Goal: Navigation & Orientation: Find specific page/section

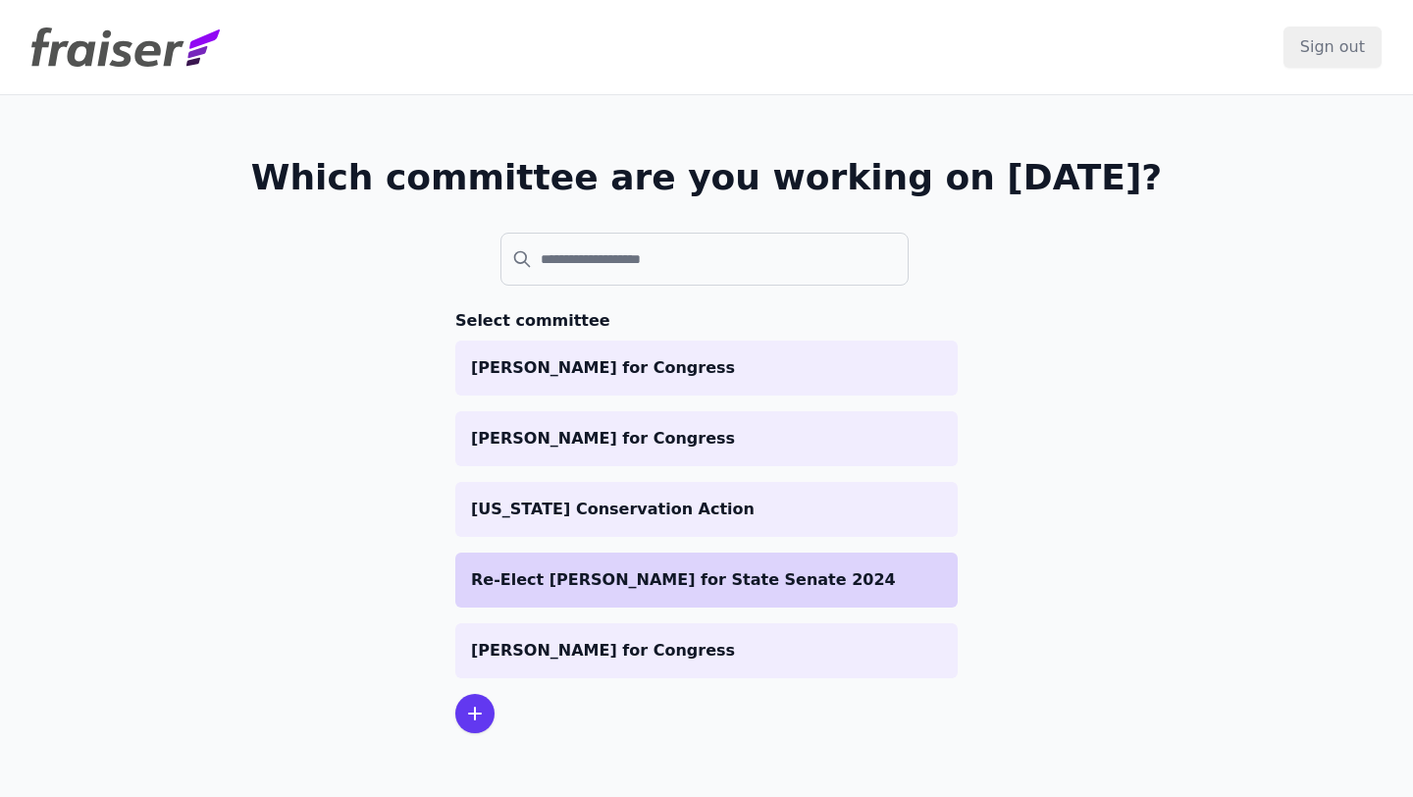
click at [663, 590] on p "Re-Elect [PERSON_NAME] for State Senate 2024" at bounding box center [706, 580] width 471 height 24
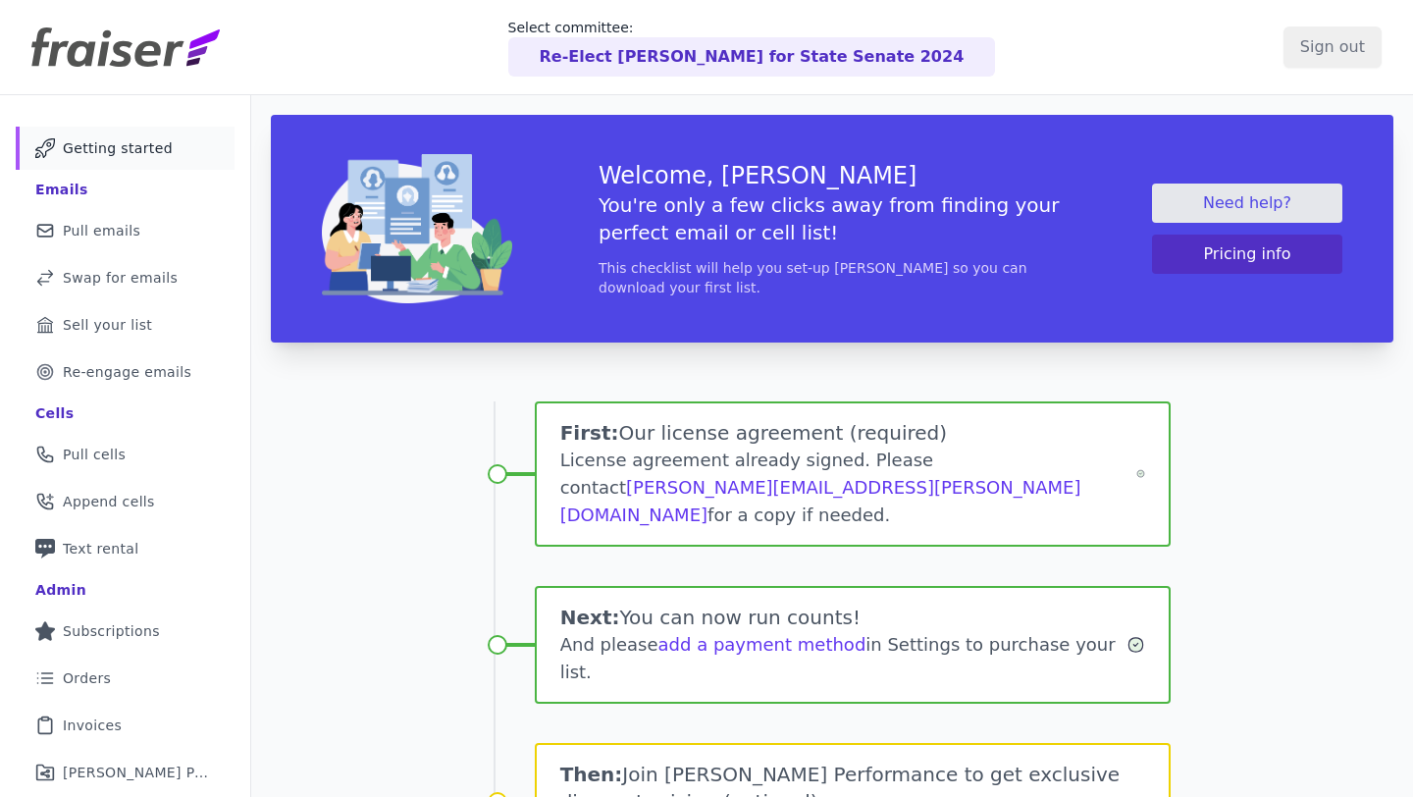
click at [725, 51] on p "Re-Elect [PERSON_NAME] for State Senate 2024" at bounding box center [752, 57] width 425 height 24
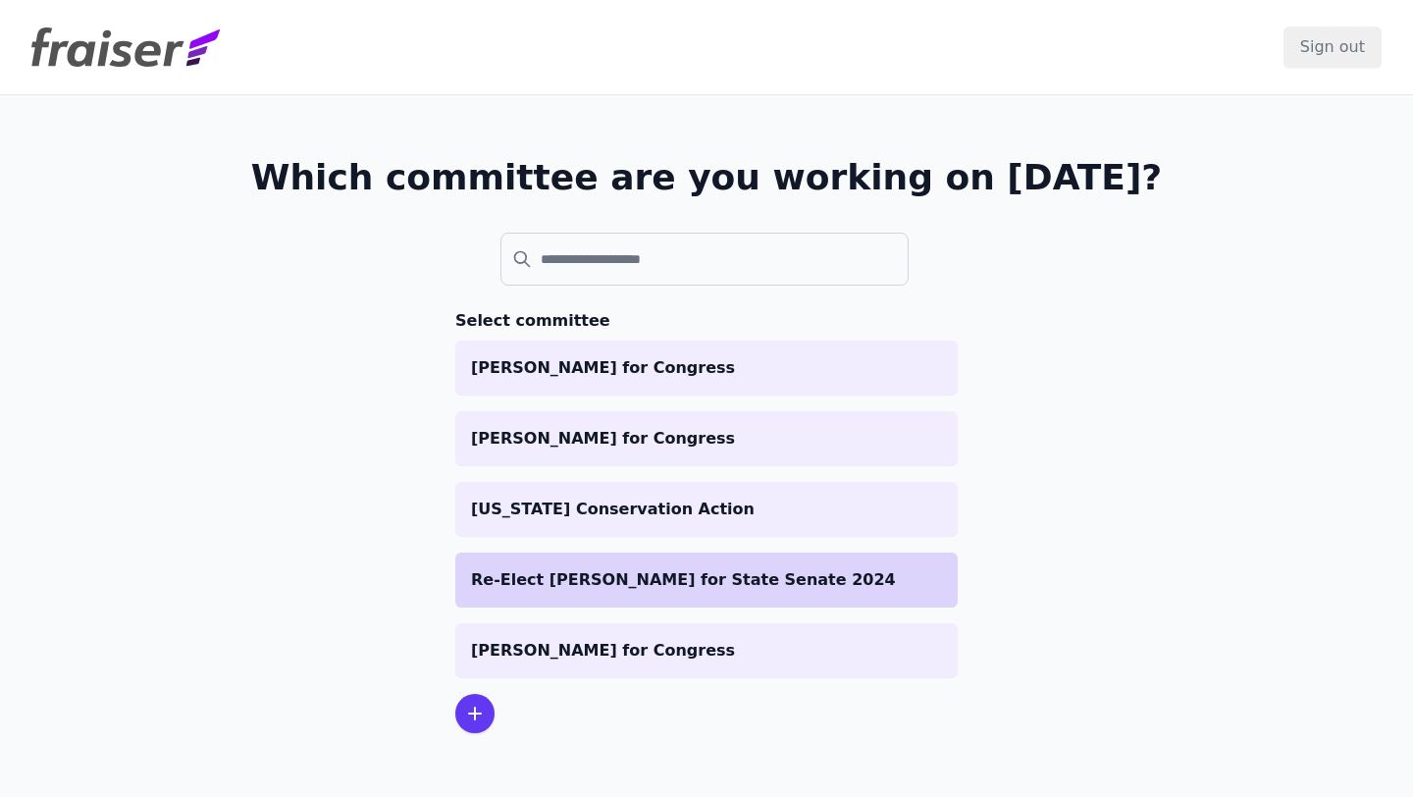
click at [599, 598] on li "Re-Elect [PERSON_NAME] for State Senate 2024" at bounding box center [706, 580] width 503 height 55
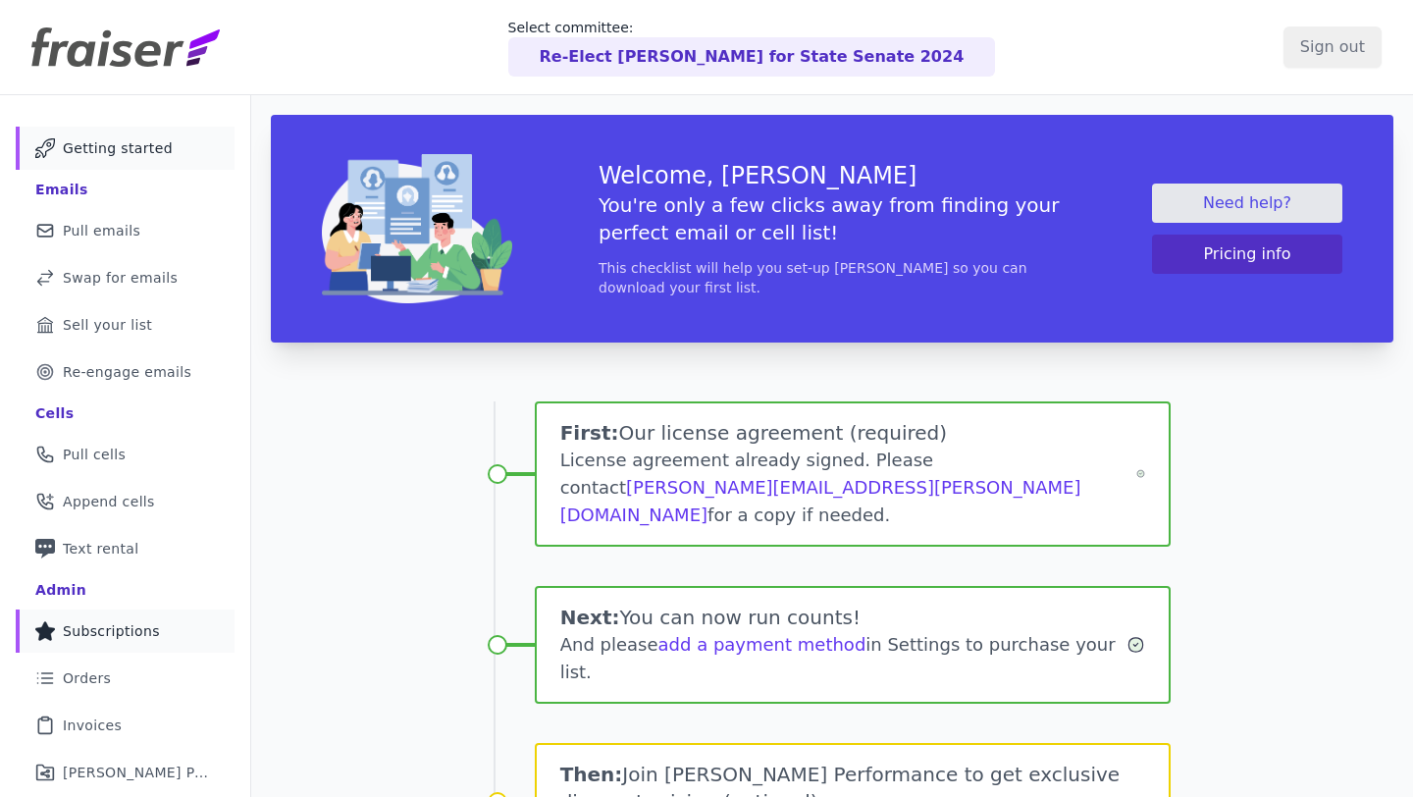
click at [142, 635] on span "Subscriptions" at bounding box center [111, 631] width 97 height 20
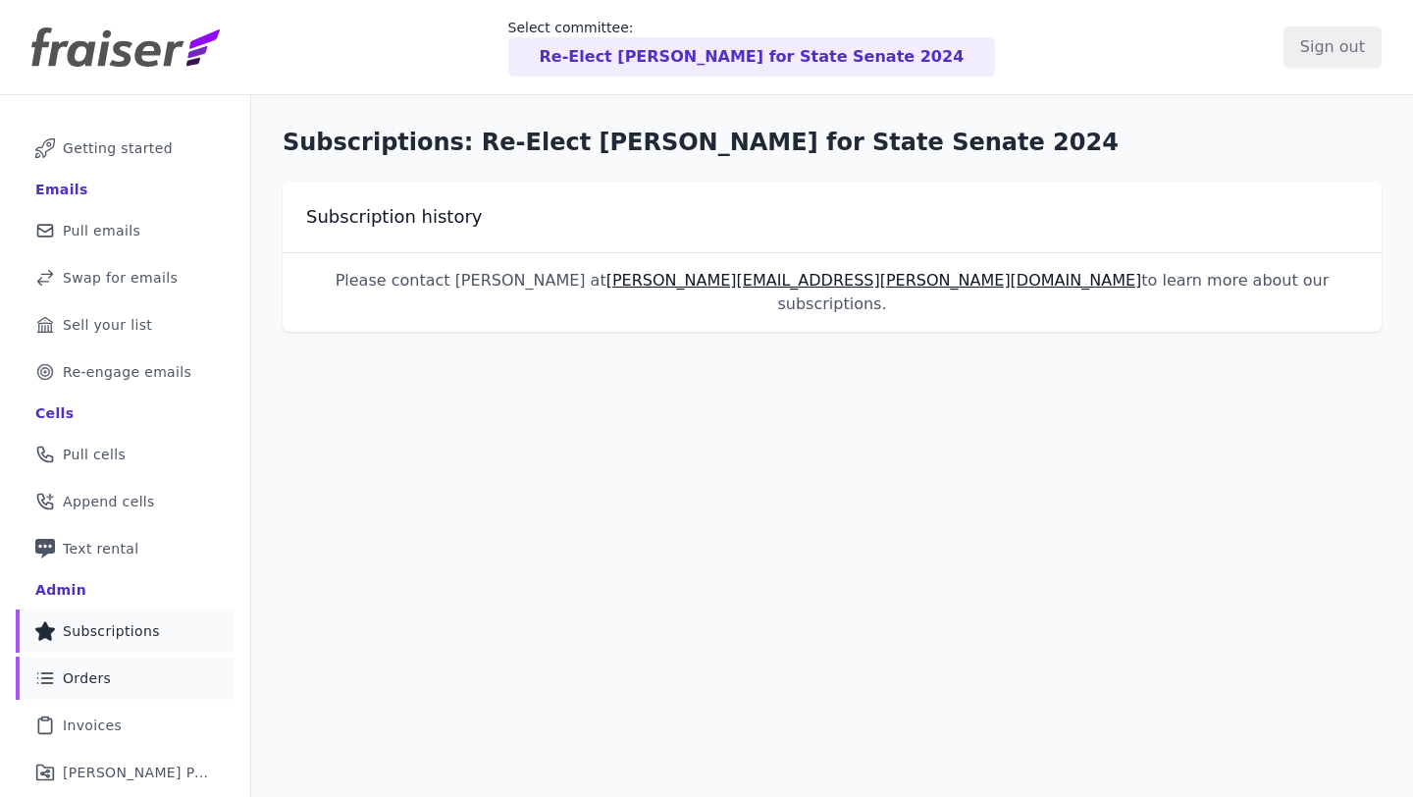
click at [139, 670] on link "List Icon Outline of bulleted list Orders" at bounding box center [125, 678] width 219 height 43
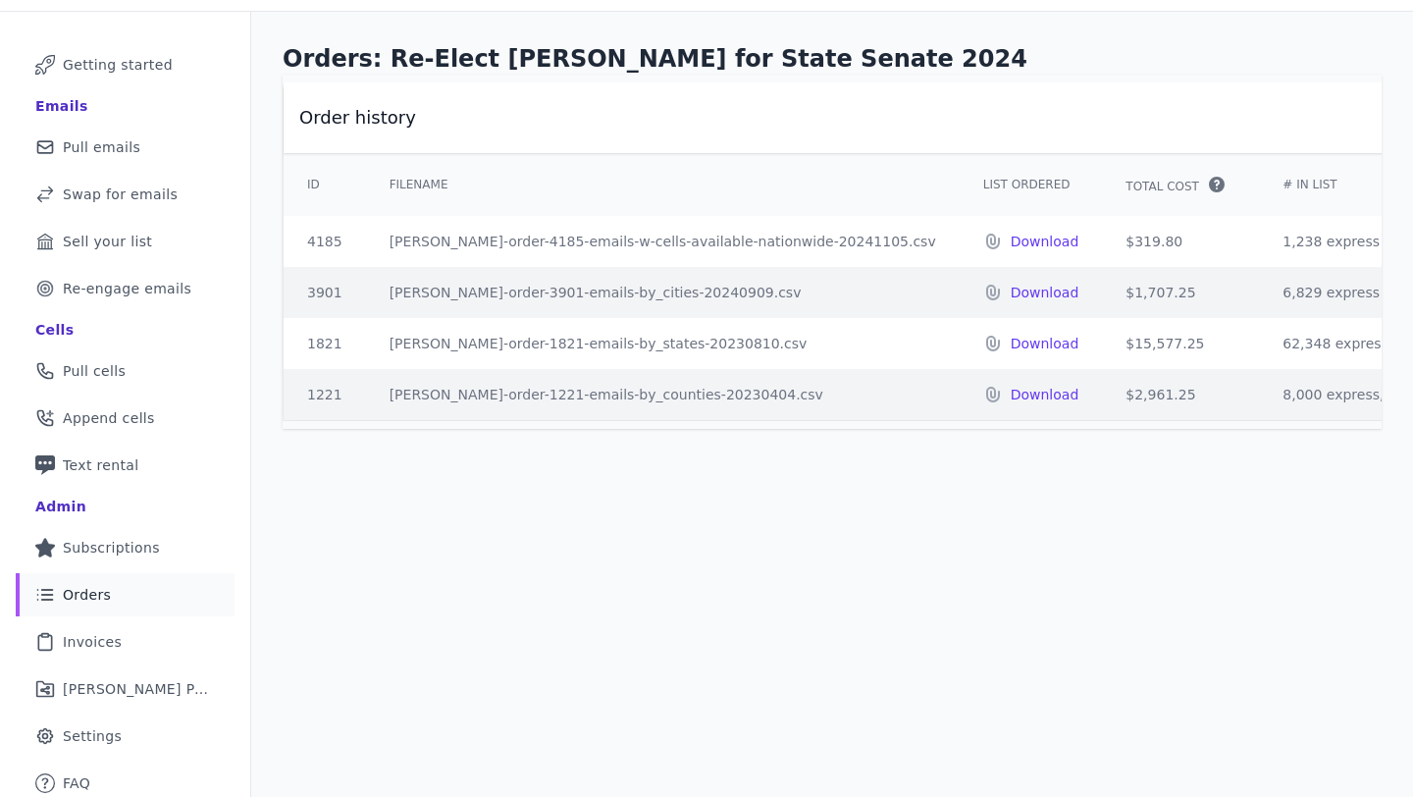
scroll to position [95, 0]
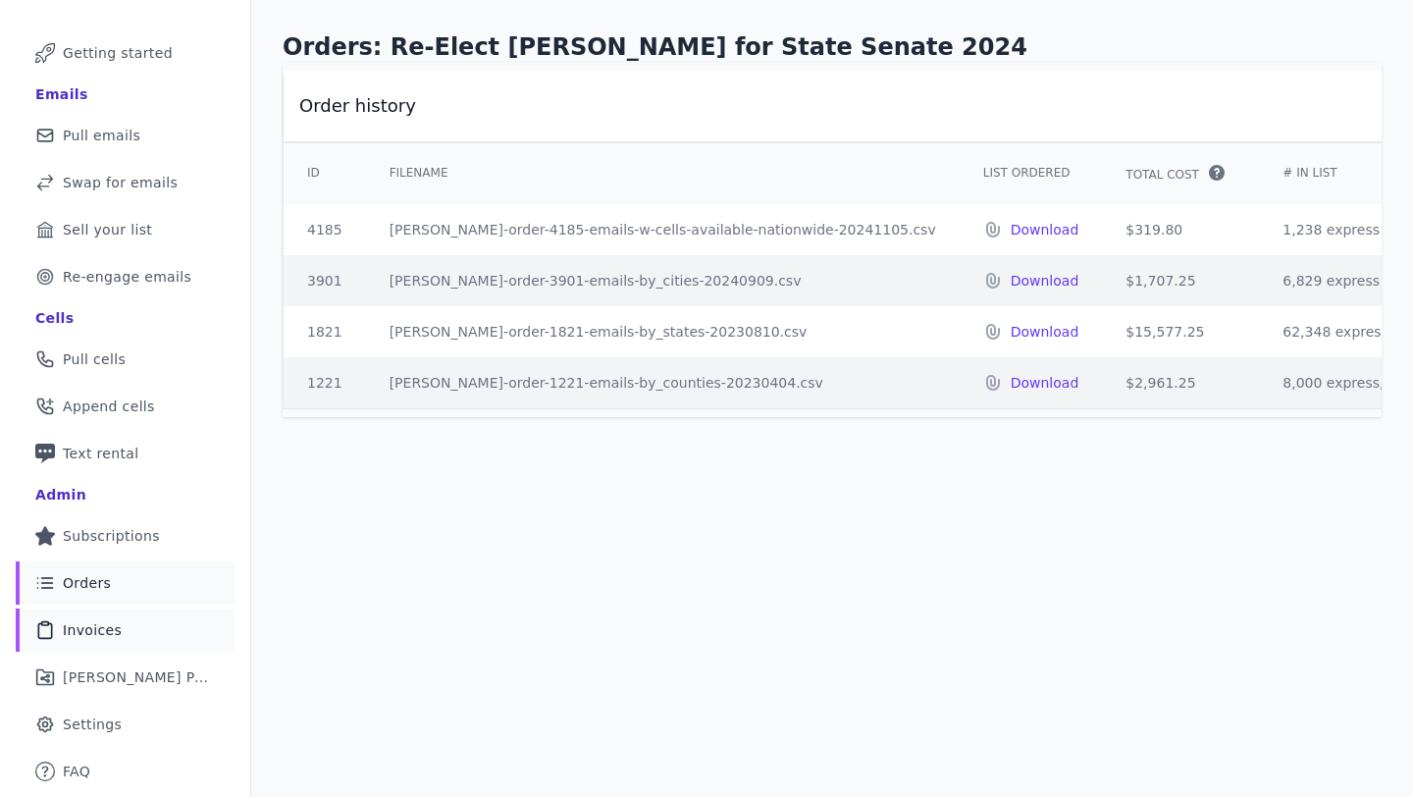
click at [140, 629] on link "Clipboard Icon Outline of a clipboard Invoices" at bounding box center [125, 630] width 219 height 43
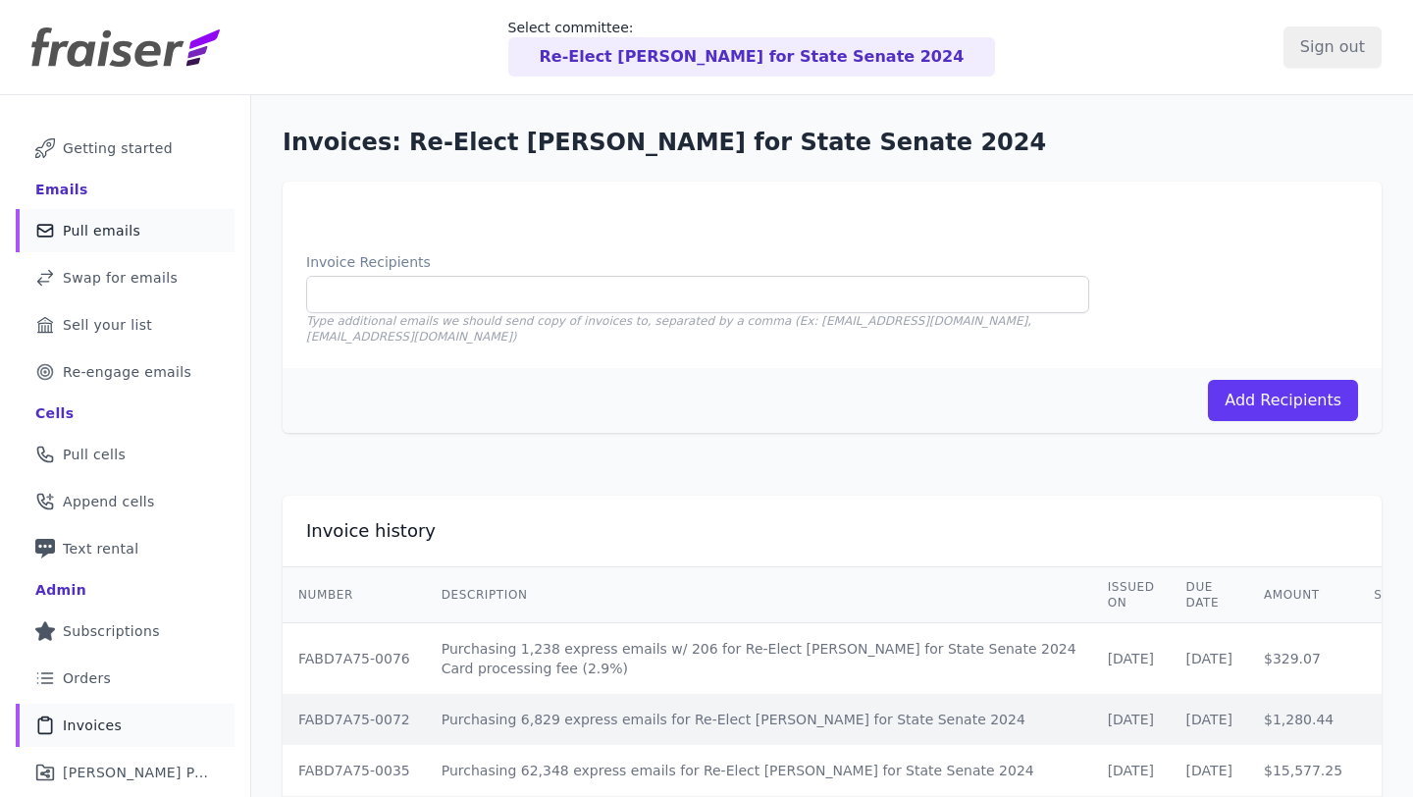
click at [144, 239] on link "Mail Icon Outline of a mail envelope Pull emails" at bounding box center [125, 230] width 219 height 43
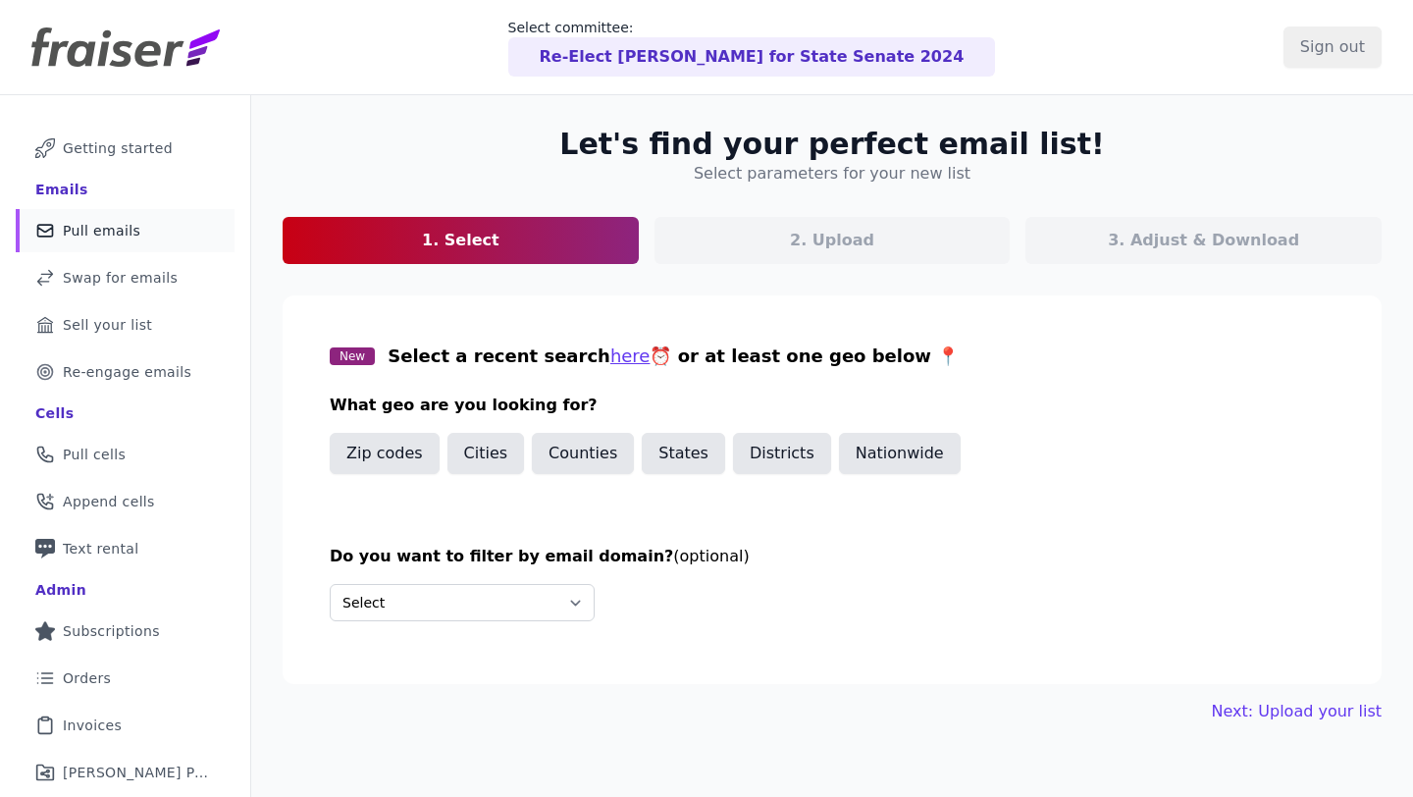
click at [781, 54] on p "Re-Elect [PERSON_NAME] for State Senate 2024" at bounding box center [752, 57] width 425 height 24
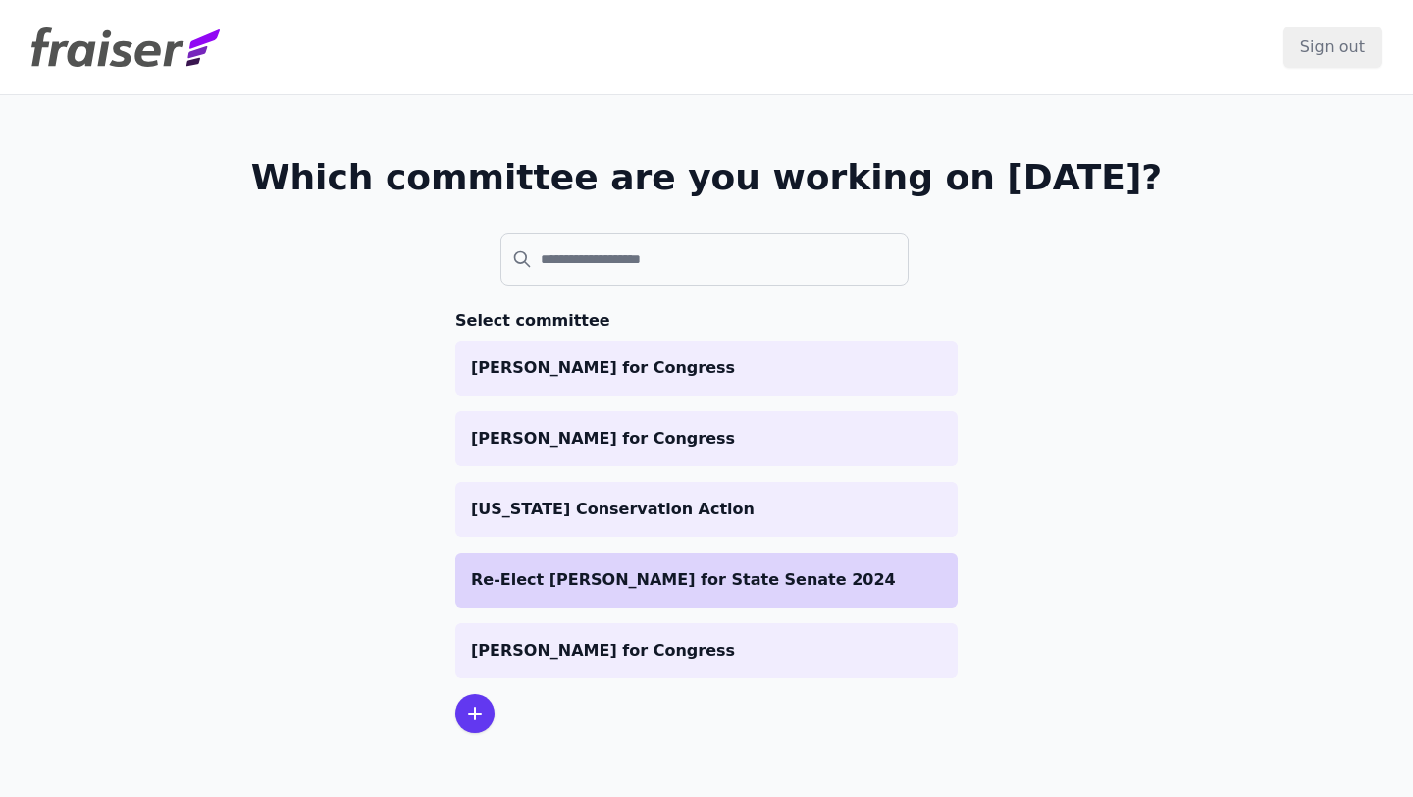
click at [699, 587] on p "Re-Elect [PERSON_NAME] for State Senate 2024" at bounding box center [706, 580] width 471 height 24
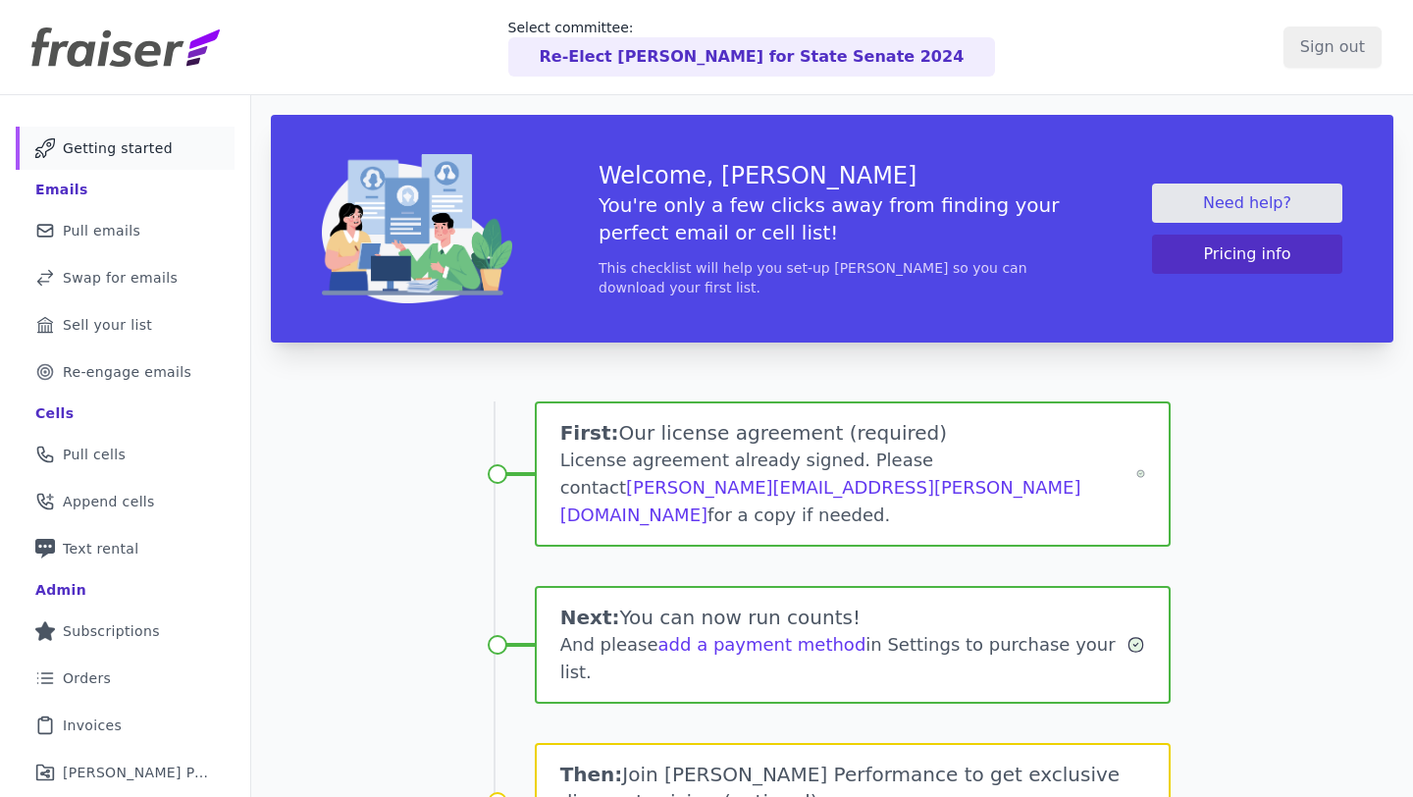
click at [631, 59] on p "Re-Elect [PERSON_NAME] for State Senate 2024" at bounding box center [752, 57] width 425 height 24
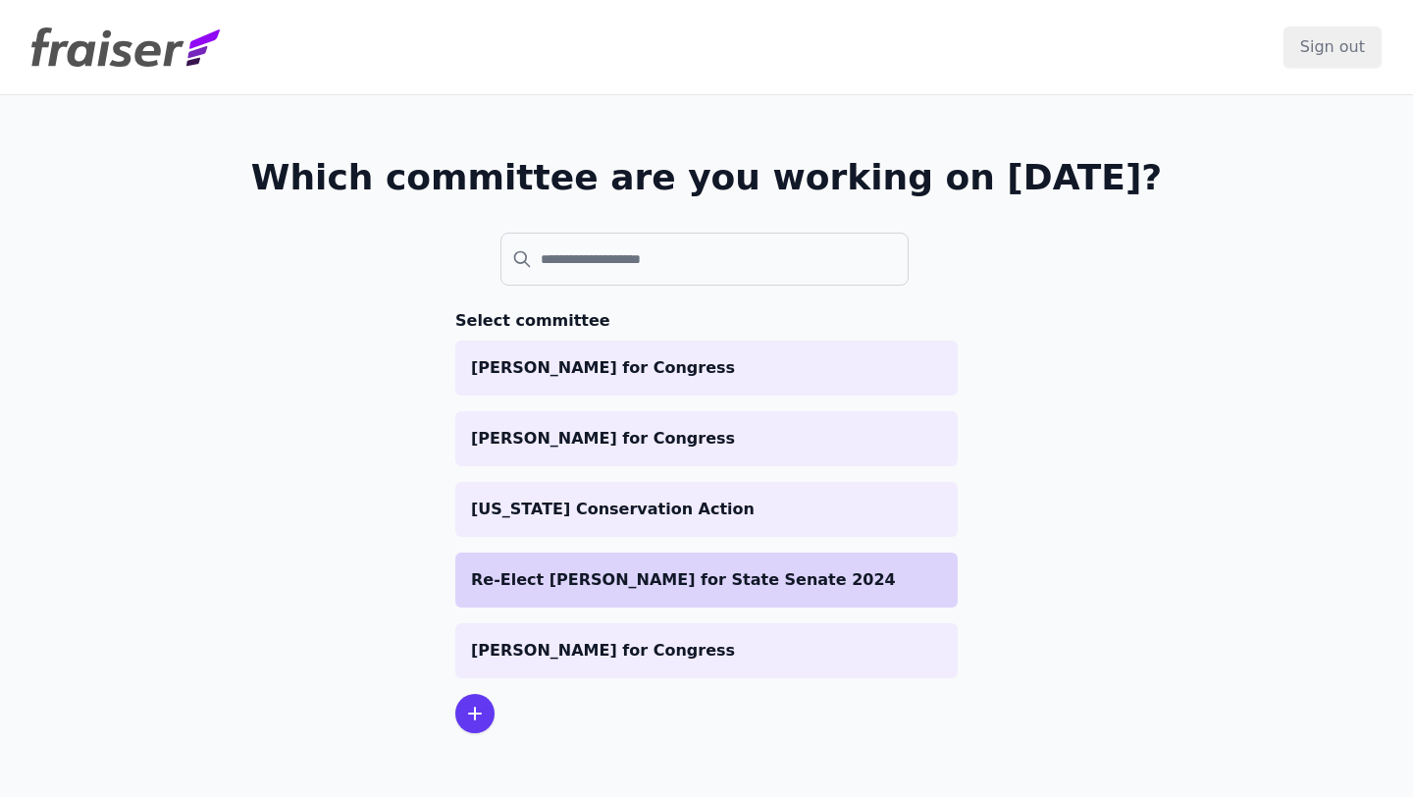
click at [547, 578] on p "Re-Elect [PERSON_NAME] for State Senate 2024" at bounding box center [706, 580] width 471 height 24
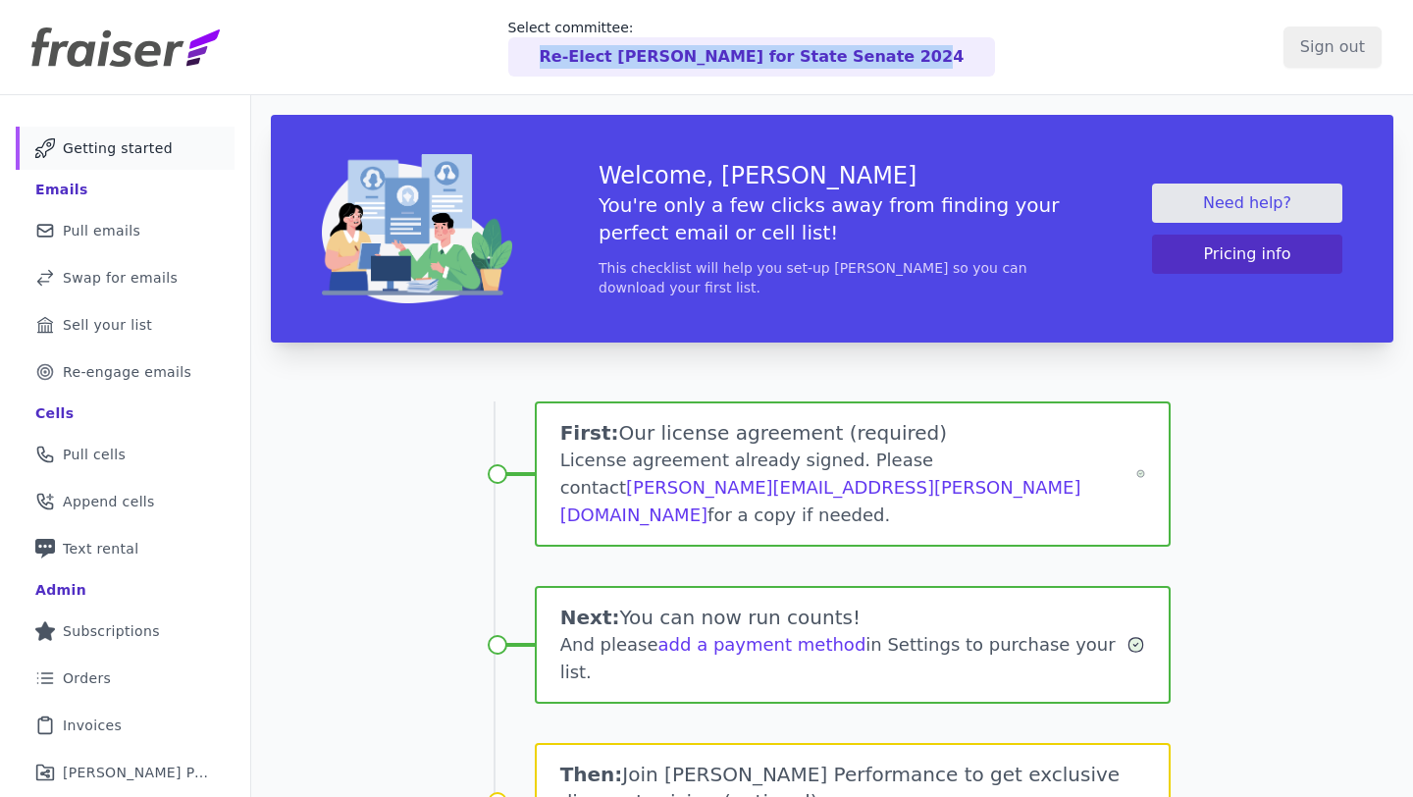
drag, startPoint x: 1010, startPoint y: 71, endPoint x: 577, endPoint y: 54, distance: 433.2
click at [577, 54] on div "Select committee: Re-Elect Scott Wiener for State Senate 2024" at bounding box center [752, 47] width 1064 height 59
copy p "Re-Elect [PERSON_NAME] for State Senate 2024"
